Goal: Task Accomplishment & Management: Use online tool/utility

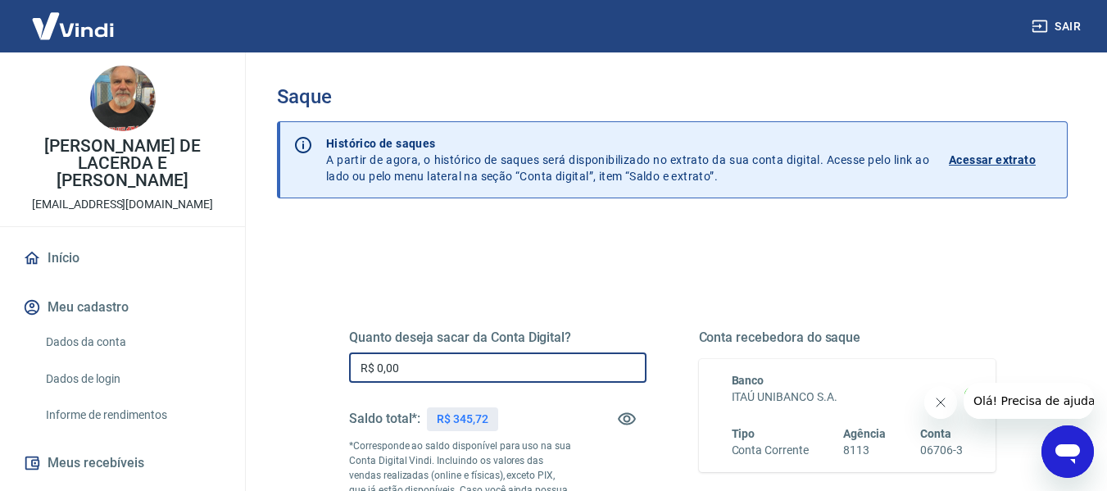
click at [544, 374] on input "R$ 0,00" at bounding box center [498, 367] width 298 height 30
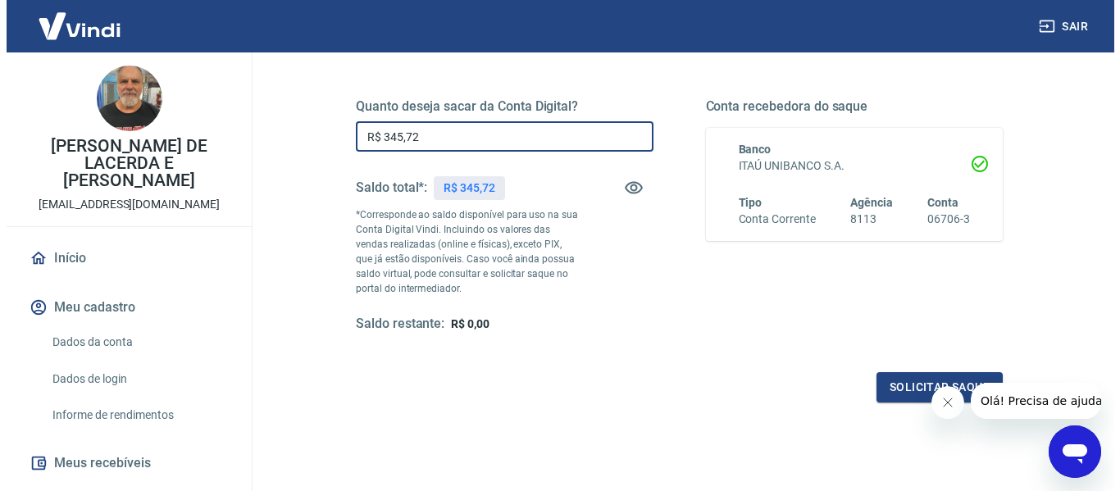
scroll to position [246, 0]
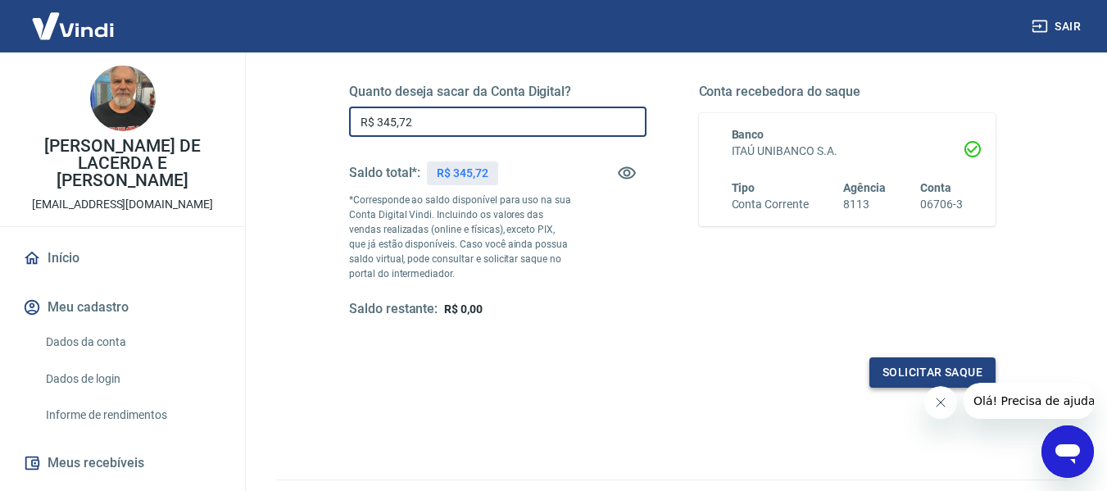
type input "R$ 345,72"
click at [918, 370] on button "Solicitar saque" at bounding box center [933, 372] width 126 height 30
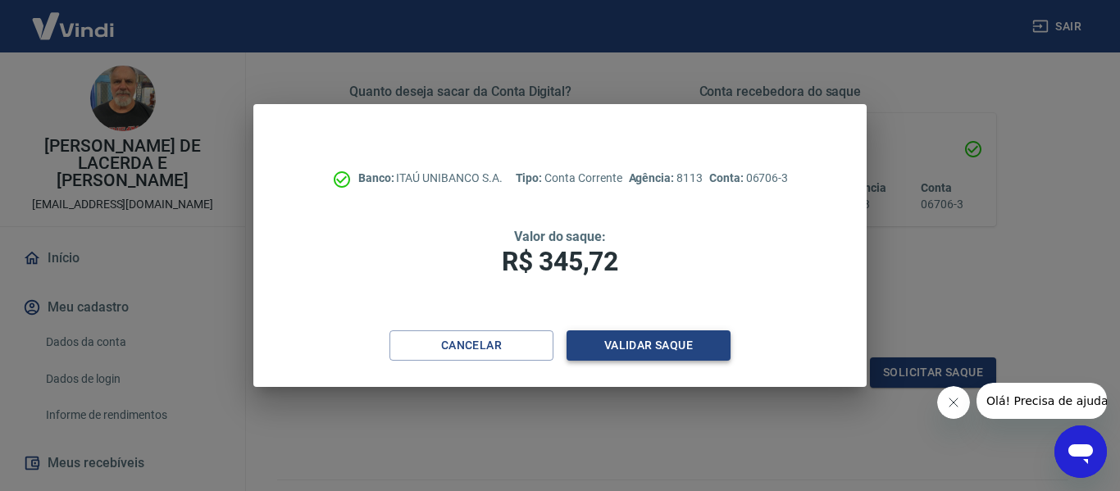
click at [657, 349] on button "Validar saque" at bounding box center [648, 345] width 164 height 30
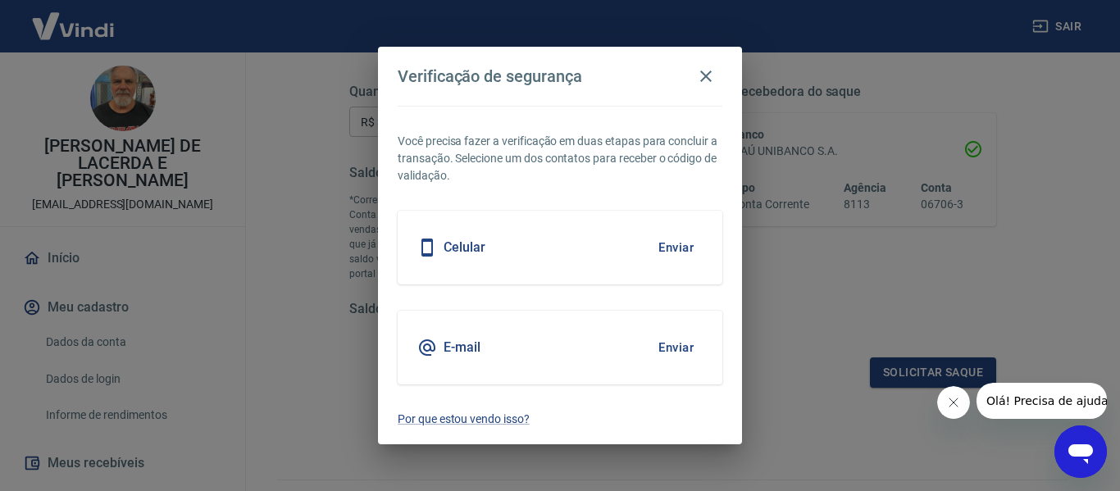
click at [584, 373] on div "E-mail Enviar" at bounding box center [560, 348] width 325 height 74
click at [696, 351] on button "Enviar" at bounding box center [675, 347] width 53 height 34
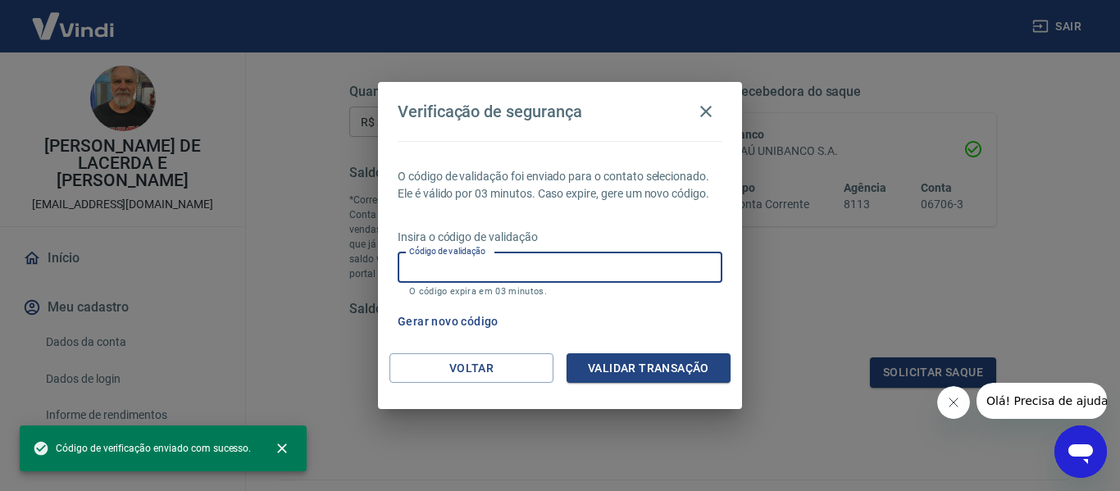
paste input "688957"
type input "688957"
click at [655, 368] on button "Validar transação" at bounding box center [648, 368] width 164 height 30
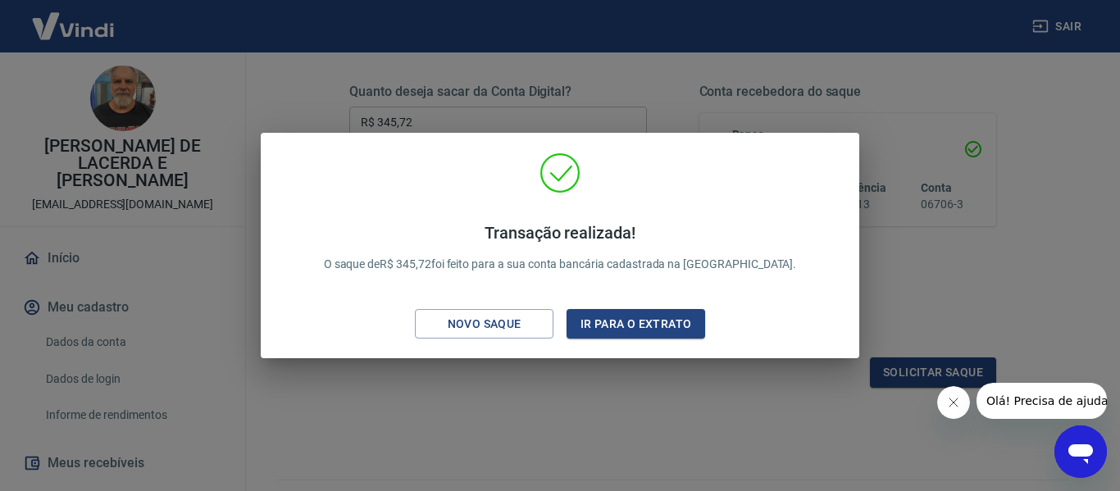
click at [652, 400] on div "Transação realizada! O saque de R$ 345,72 foi feito para a sua conta bancária c…" at bounding box center [560, 245] width 1120 height 491
